Goal: Task Accomplishment & Management: Complete application form

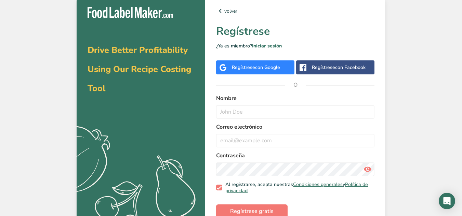
click at [227, 69] on span "con Google" at bounding box center [267, 67] width 25 height 6
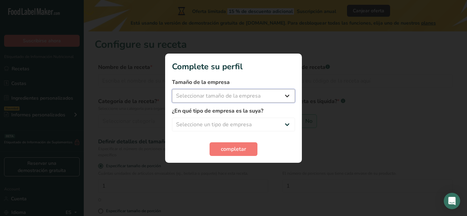
click at [281, 94] on select "Seleccionar tamaño de la empresa Menos de 10 empleados De 10 a 50 empleados De …" at bounding box center [233, 96] width 123 height 14
select select "1"
click at [172, 89] on select "Seleccionar tamaño de la empresa Menos de 10 empleados De 10 a 50 empleados De …" at bounding box center [233, 96] width 123 height 14
click at [263, 124] on select "Seleccione un tipo de empresa Fabricante de alimentos envasados Restaurante y c…" at bounding box center [233, 125] width 123 height 14
select select "1"
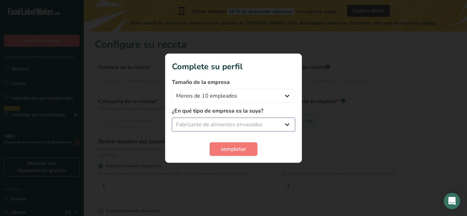
click at [172, 118] on select "Seleccione un tipo de empresa Fabricante de alimentos envasados Restaurante y c…" at bounding box center [233, 125] width 123 height 14
click at [234, 151] on span "completar" at bounding box center [233, 149] width 25 height 8
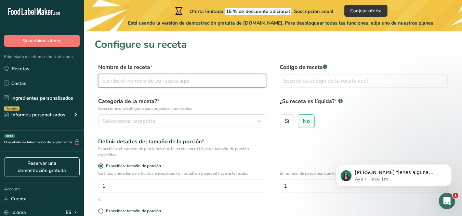
click at [190, 79] on input "text" at bounding box center [182, 81] width 168 height 14
type input "Gomitas ácidas de mango"
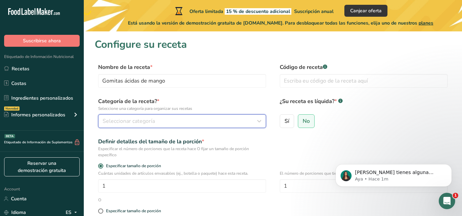
click at [189, 122] on div "Seleccionar categoría" at bounding box center [180, 121] width 155 height 8
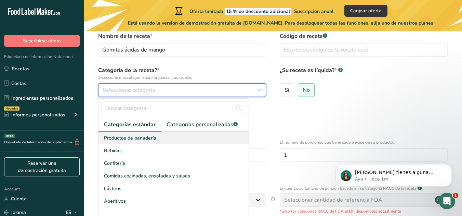
scroll to position [36, 0]
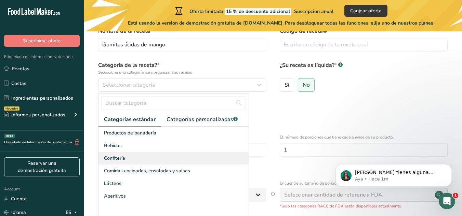
click at [127, 161] on div "Confitería" at bounding box center [173, 158] width 150 height 13
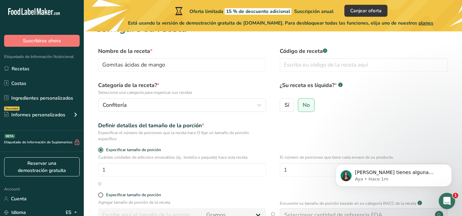
scroll to position [13, 0]
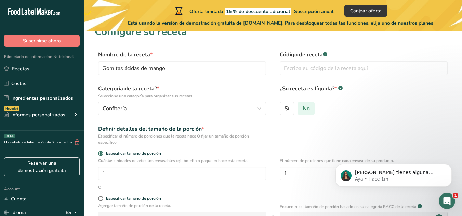
click at [302, 109] on span "No" at bounding box center [305, 108] width 7 height 7
click at [302, 109] on input "No" at bounding box center [300, 108] width 4 height 4
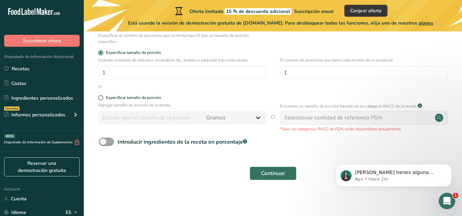
scroll to position [114, 0]
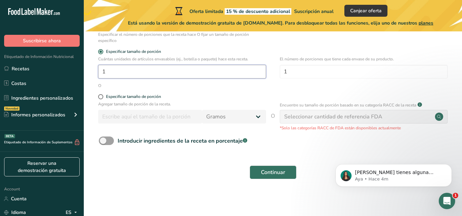
click at [158, 69] on input "1" at bounding box center [182, 72] width 168 height 14
type input "5"
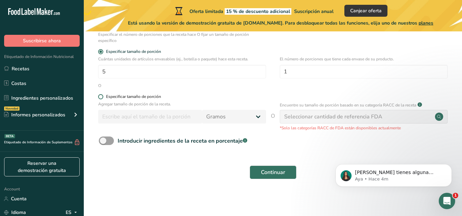
click at [105, 96] on span "Especificar tamaño de porción" at bounding box center [132, 96] width 58 height 5
click at [103, 96] on input "Especificar tamaño de porción" at bounding box center [100, 97] width 4 height 4
radio input "true"
radio input "false"
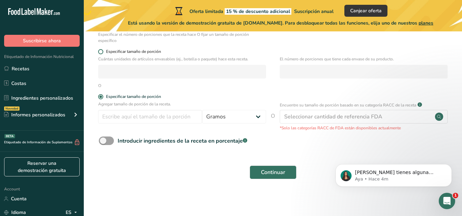
click at [100, 52] on span at bounding box center [100, 51] width 5 height 5
click at [100, 52] on input "Especificar tamaño de porción" at bounding box center [100, 52] width 4 height 4
radio input "true"
radio input "false"
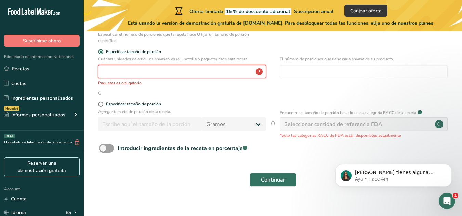
click at [112, 74] on input "number" at bounding box center [182, 72] width 168 height 14
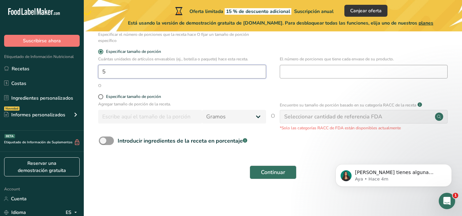
type input "5"
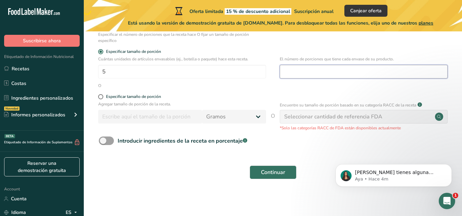
click at [300, 72] on input "number" at bounding box center [364, 72] width 168 height 14
type input "1"
click at [107, 140] on span at bounding box center [106, 141] width 15 height 9
click at [103, 140] on input "Introducir ingredientes de la receta en porcentaje .a-a{fill:#347362;}.b-a{fill…" at bounding box center [101, 141] width 4 height 4
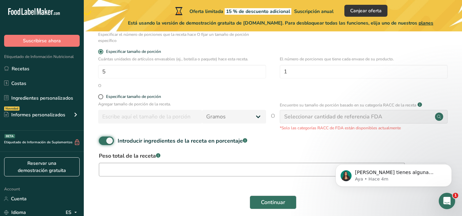
scroll to position [145, 0]
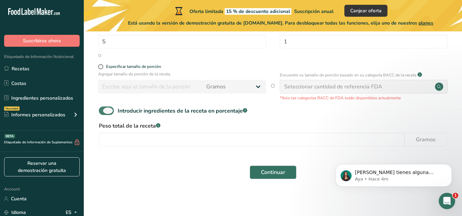
click at [104, 111] on span at bounding box center [106, 111] width 15 height 9
click at [103, 111] on input "Introducir ingredientes de la receta en porcentaje .a-a{fill:#347362;}.b-a{fill…" at bounding box center [101, 111] width 4 height 4
checkbox input "false"
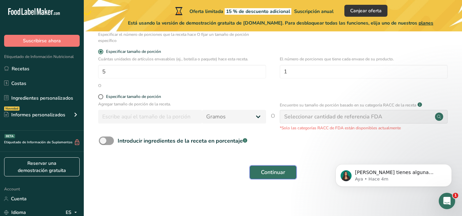
click at [276, 176] on span "Continuar" at bounding box center [273, 172] width 24 height 8
click at [451, 199] on div "Abrir Intercom Messenger" at bounding box center [445, 200] width 23 height 23
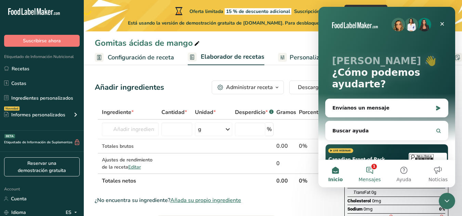
click at [367, 173] on button "1 Mensajes" at bounding box center [369, 173] width 34 height 27
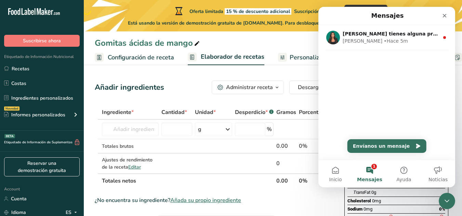
click at [287, 185] on th "0.00" at bounding box center [286, 181] width 23 height 14
click at [443, 17] on icon "Cerrar" at bounding box center [445, 16] width 4 height 4
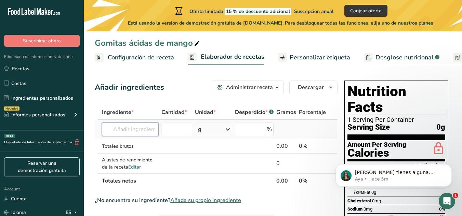
click at [134, 131] on input "text" at bounding box center [130, 130] width 57 height 14
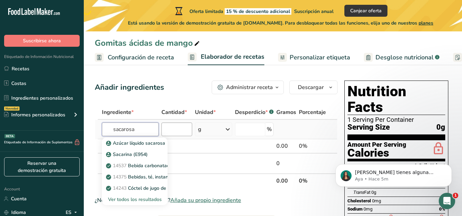
type input "sacarosa"
click at [177, 127] on input "number" at bounding box center [176, 130] width 31 height 14
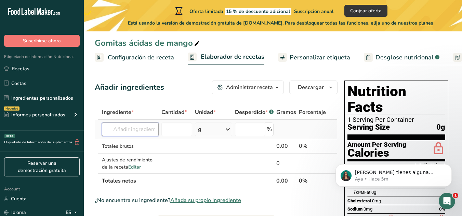
click at [133, 128] on input "text" at bounding box center [130, 130] width 57 height 14
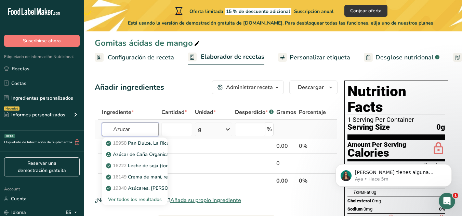
click at [120, 130] on input "Azucar" at bounding box center [130, 130] width 57 height 14
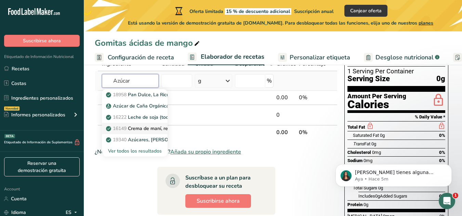
scroll to position [37, 0]
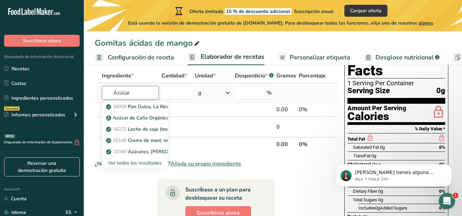
click at [133, 93] on input "Azúcar" at bounding box center [130, 93] width 57 height 14
type input "Azúcar blanca"
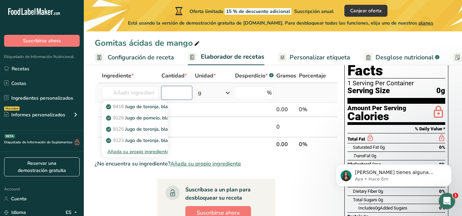
click at [173, 96] on input "number" at bounding box center [176, 93] width 31 height 14
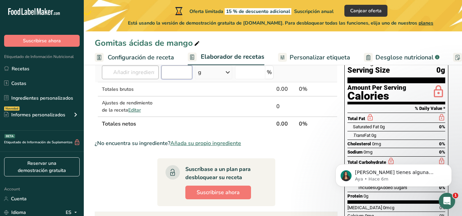
scroll to position [57, 0]
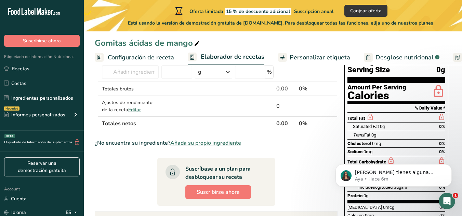
click at [216, 144] on span "Añada su propio ingrediente" at bounding box center [205, 143] width 71 height 8
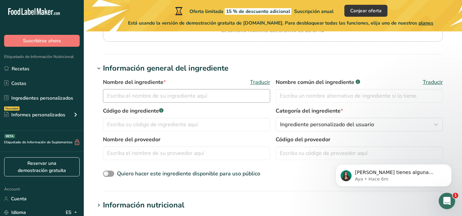
scroll to position [111, 0]
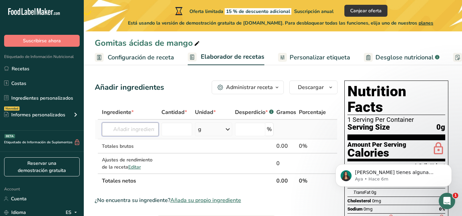
click at [147, 123] on input "text" at bounding box center [130, 130] width 57 height 14
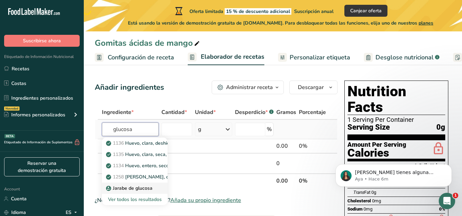
type input "glucosa"
click at [125, 189] on p "Jarabe de glucosa" at bounding box center [129, 188] width 45 height 7
type input "Glucose Syrup"
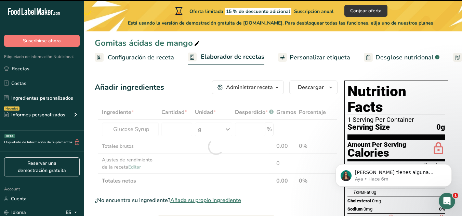
type input "0"
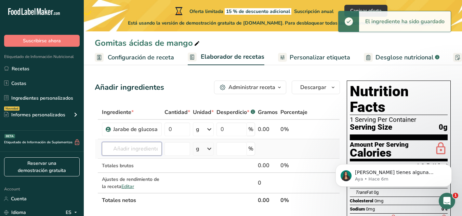
click at [157, 152] on input "text" at bounding box center [132, 149] width 60 height 14
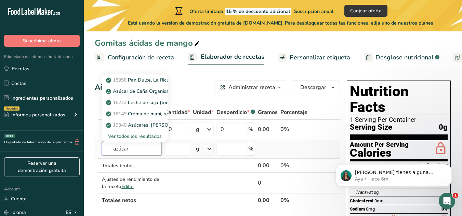
type input "azúcar"
click at [149, 134] on div "Ver todos los resultados" at bounding box center [134, 136] width 55 height 7
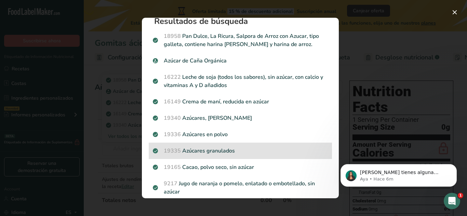
scroll to position [6, 0]
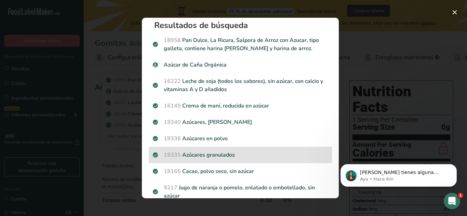
click at [233, 152] on p "19335 Azúcares granulados" at bounding box center [240, 155] width 175 height 8
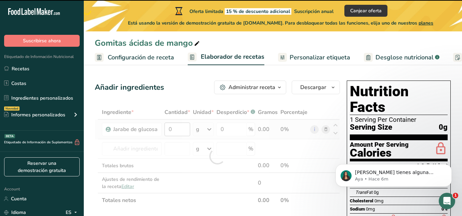
type input "0"
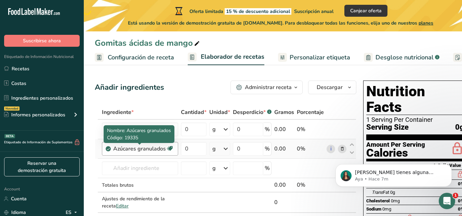
click at [165, 149] on div "Azúcares granulados" at bounding box center [139, 149] width 53 height 8
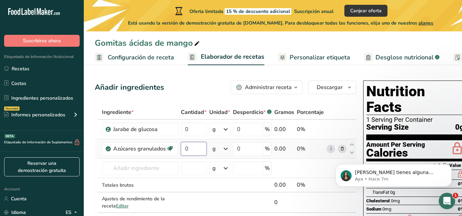
click at [193, 150] on input "0" at bounding box center [194, 149] width 26 height 14
type input "115"
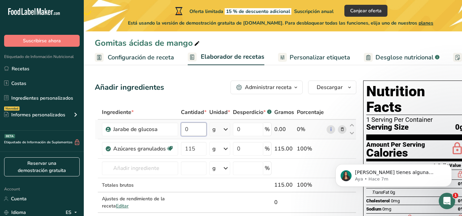
click at [193, 131] on div "Ingrediente * Cantidad * Unidad * Desperdicio * .a-a{fill:#347362;}.b-a{fill:#f…" at bounding box center [225, 166] width 261 height 122
click at [190, 131] on input "0" at bounding box center [194, 130] width 26 height 14
type input "150"
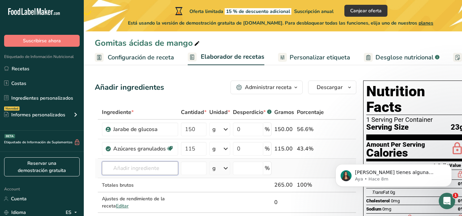
click at [131, 166] on div "Ingrediente * Cantidad * Unidad * Desperdicio * .a-a{fill:#347362;}.b-a{fill:#f…" at bounding box center [225, 166] width 261 height 122
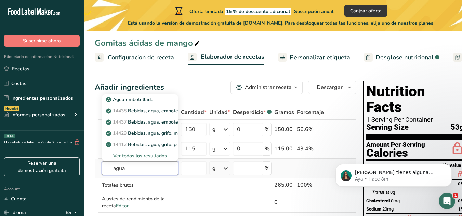
type input "agua"
click at [143, 157] on div "Ver todos los resultados" at bounding box center [139, 155] width 65 height 7
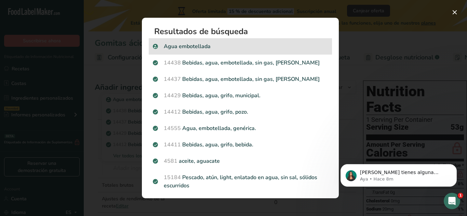
click at [166, 49] on p "Agua embotellada" at bounding box center [240, 46] width 175 height 8
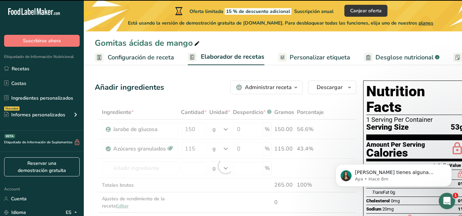
type input "0"
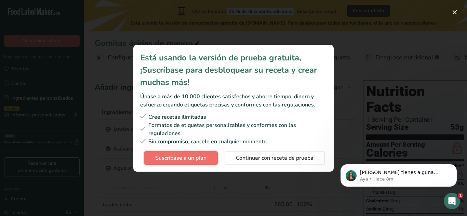
click at [196, 153] on button "Suscríbase a un plan" at bounding box center [181, 158] width 74 height 14
